Goal: Information Seeking & Learning: Learn about a topic

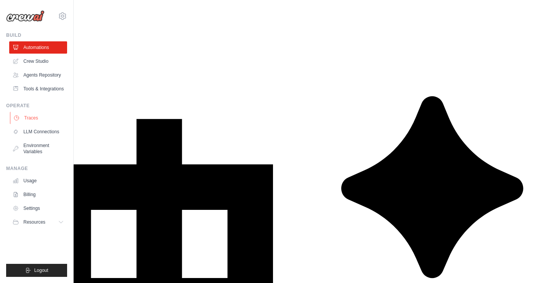
click at [31, 118] on link "Traces" at bounding box center [39, 118] width 58 height 12
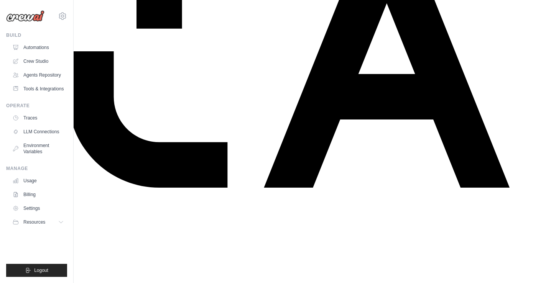
scroll to position [369, 0]
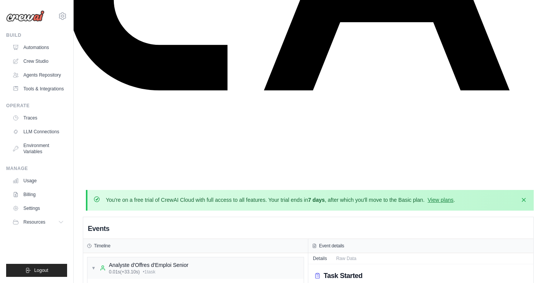
scroll to position [475, 0]
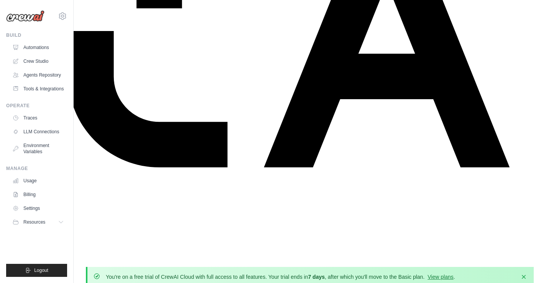
scroll to position [384, 0]
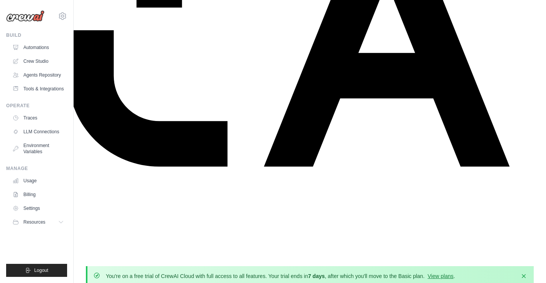
click at [33, 130] on link "LLM Connections" at bounding box center [39, 132] width 58 height 12
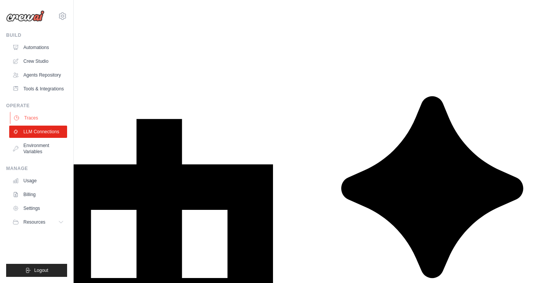
click at [33, 116] on link "Traces" at bounding box center [39, 118] width 58 height 12
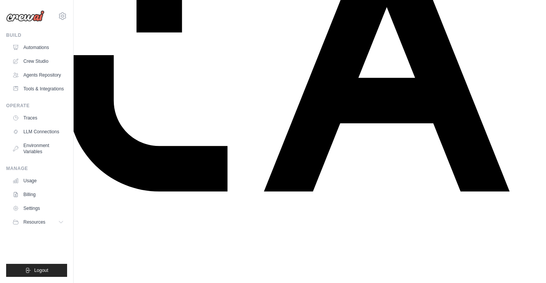
scroll to position [392, 0]
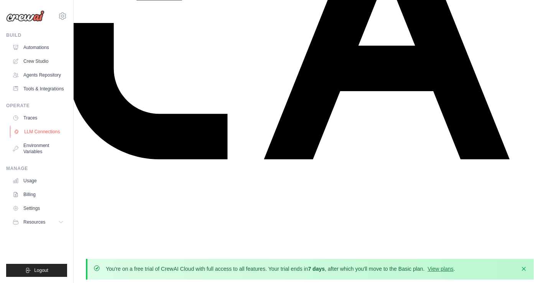
click at [28, 131] on link "LLM Connections" at bounding box center [39, 132] width 58 height 12
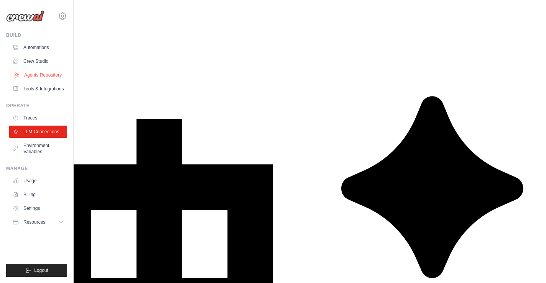
click at [36, 73] on link "Agents Repository" at bounding box center [39, 75] width 58 height 12
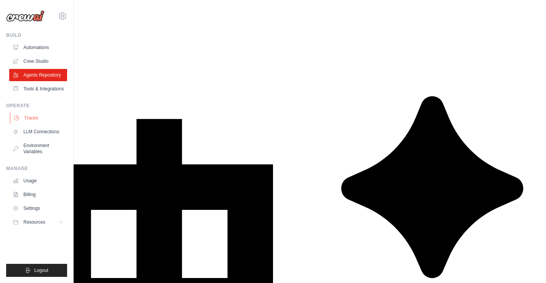
click at [31, 115] on link "Traces" at bounding box center [39, 118] width 58 height 12
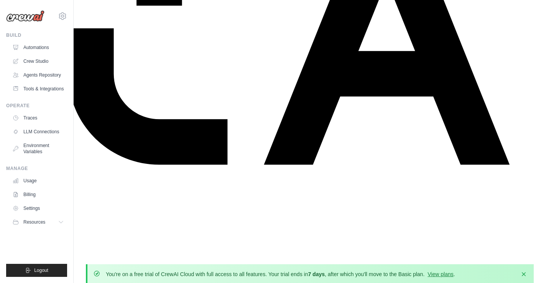
scroll to position [389, 0]
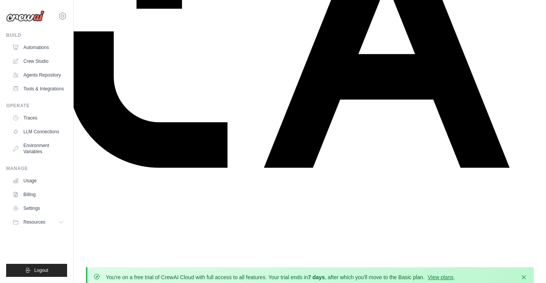
scroll to position [385, 0]
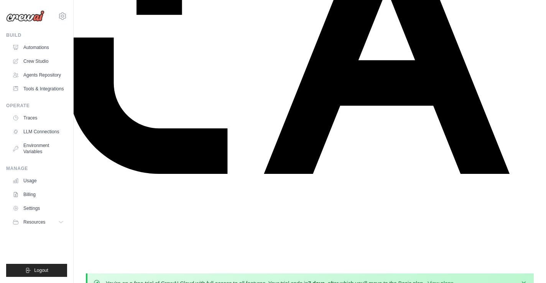
scroll to position [392, 0]
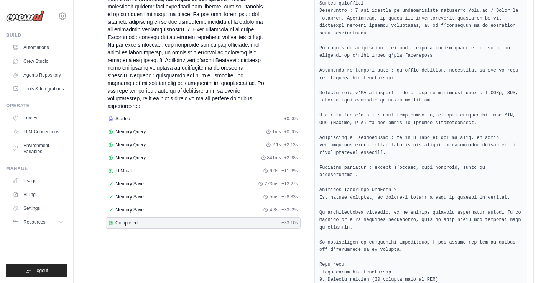
scroll to position [1063, 0]
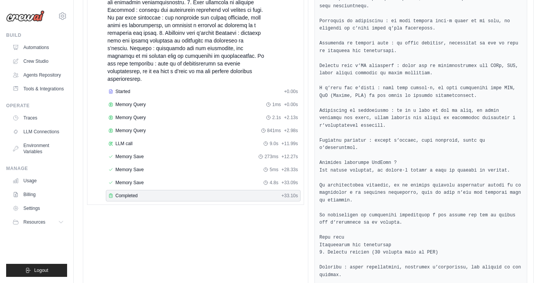
scroll to position [1182, 0]
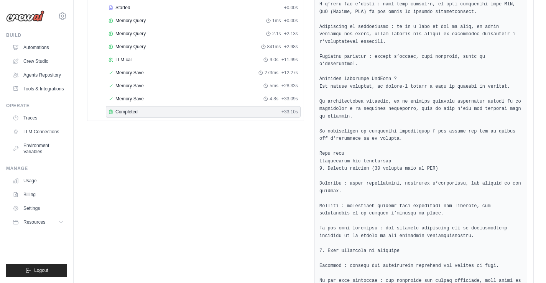
drag, startPoint x: 318, startPoint y: 136, endPoint x: 380, endPoint y: 247, distance: 126.6
copy pre "{ "loremipsum": "DolOrsi", "ametc": "Adipiscinge·sedd eiusmodte InciDidunt", "u…"
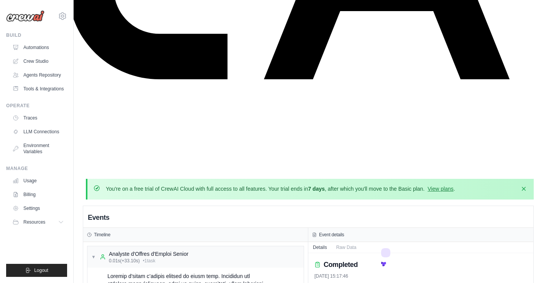
scroll to position [462, 0]
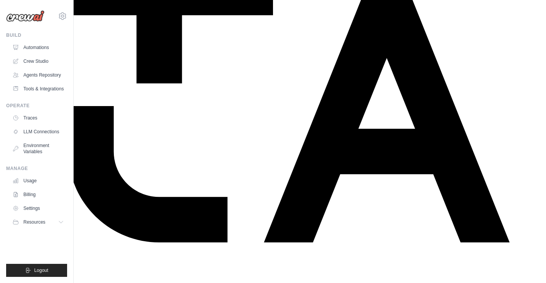
scroll to position [392, 0]
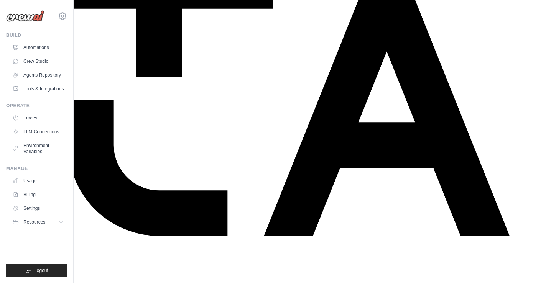
scroll to position [313, 0]
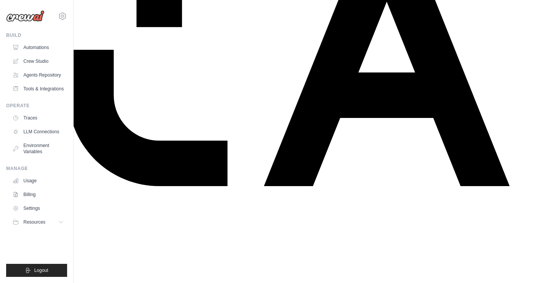
scroll to position [366, 0]
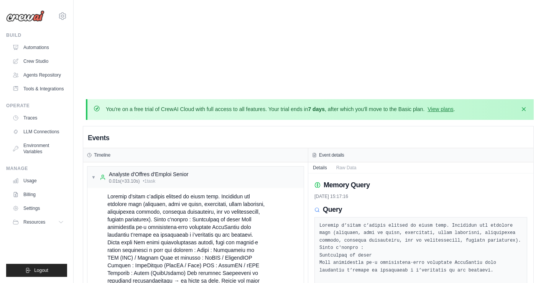
scroll to position [549, 0]
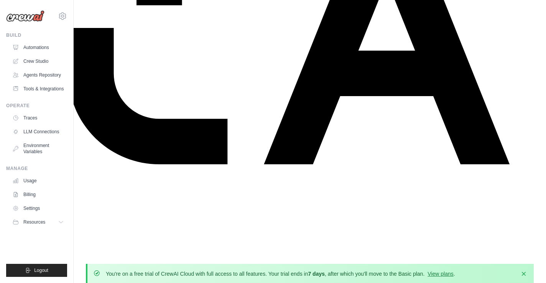
scroll to position [387, 0]
